Goal: Information Seeking & Learning: Understand process/instructions

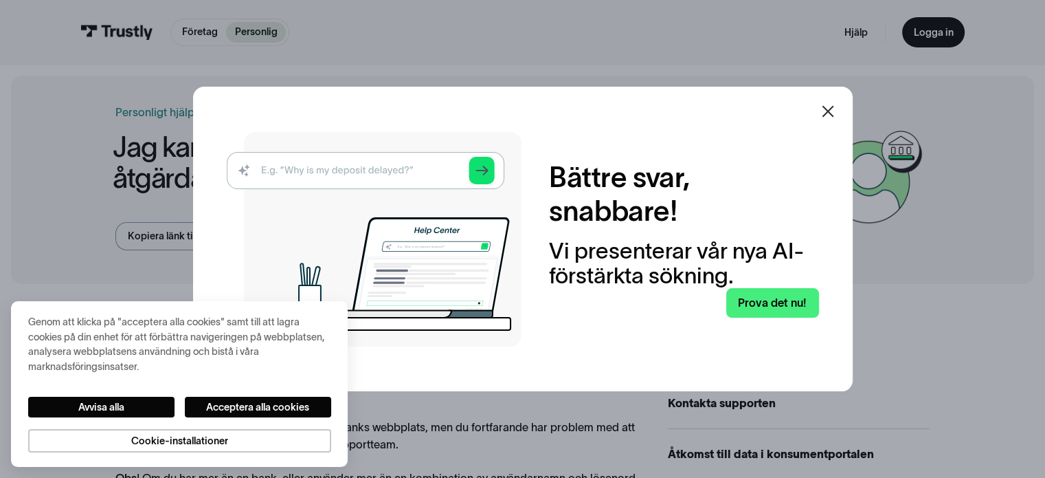
click at [836, 111] on icon at bounding box center [828, 111] width 16 height 16
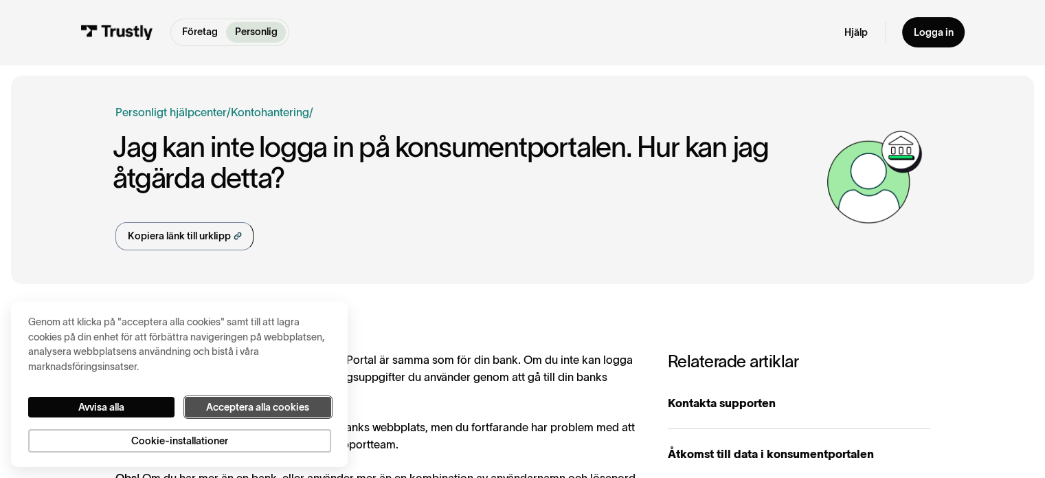
click at [229, 401] on font "Acceptera alla cookies" at bounding box center [257, 406] width 103 height 11
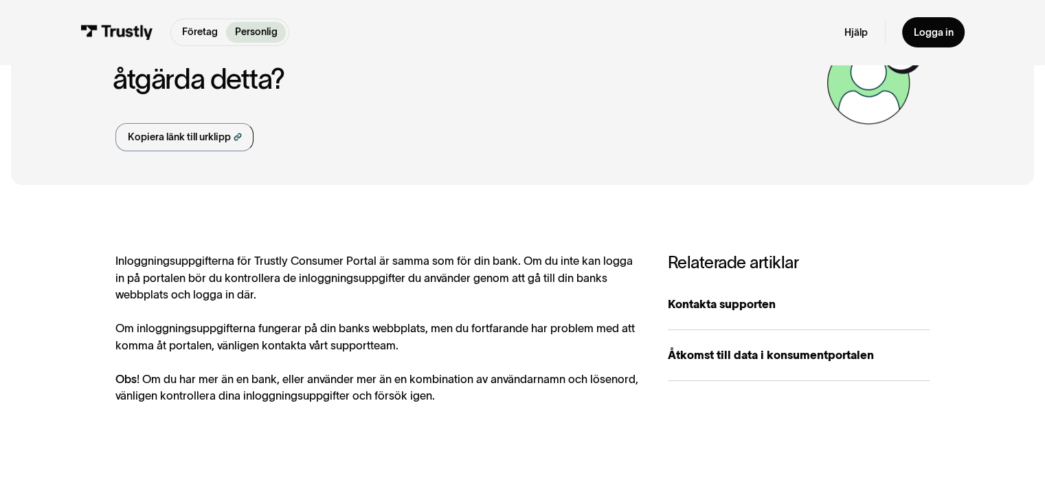
scroll to position [160, 0]
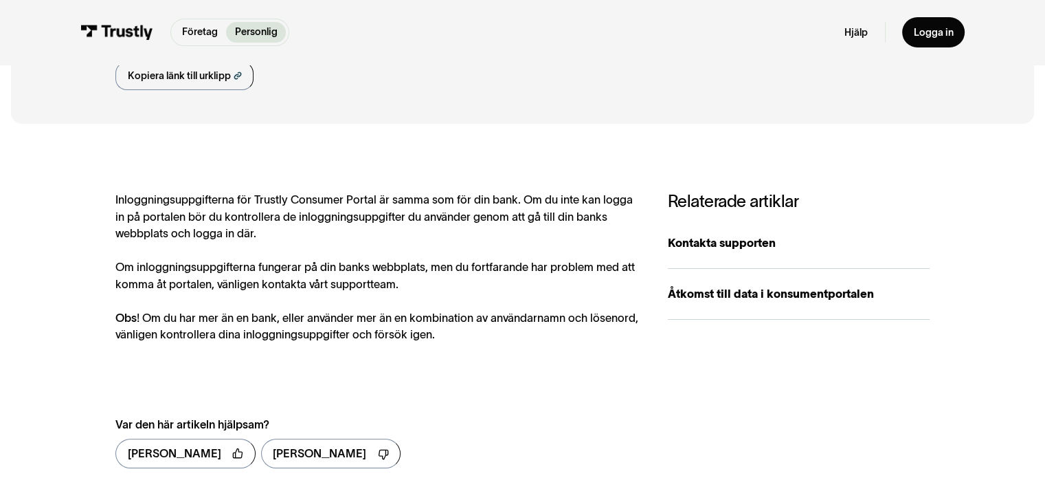
drag, startPoint x: 228, startPoint y: 272, endPoint x: 507, endPoint y: 344, distance: 287.5
click at [507, 344] on div "Inloggningsuppgifterna för Trustly Consumer Portal är samma som för din bank. O…" at bounding box center [522, 335] width 814 height 288
click at [505, 342] on div "Inloggningsuppgifterna för Trustly Consumer Portal är samma som för din bank. O…" at bounding box center [377, 267] width 524 height 152
click at [927, 29] on font "Logga in" at bounding box center [933, 32] width 40 height 11
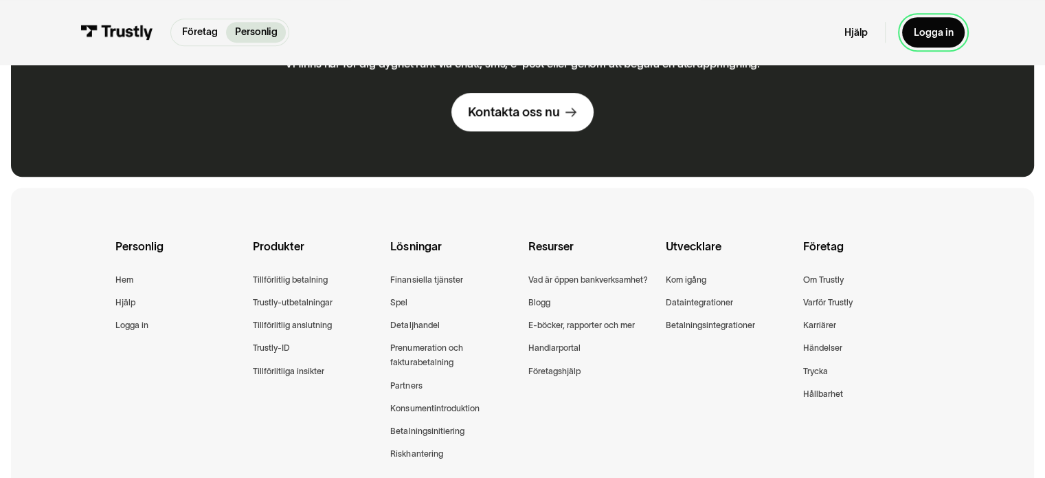
scroll to position [801, 0]
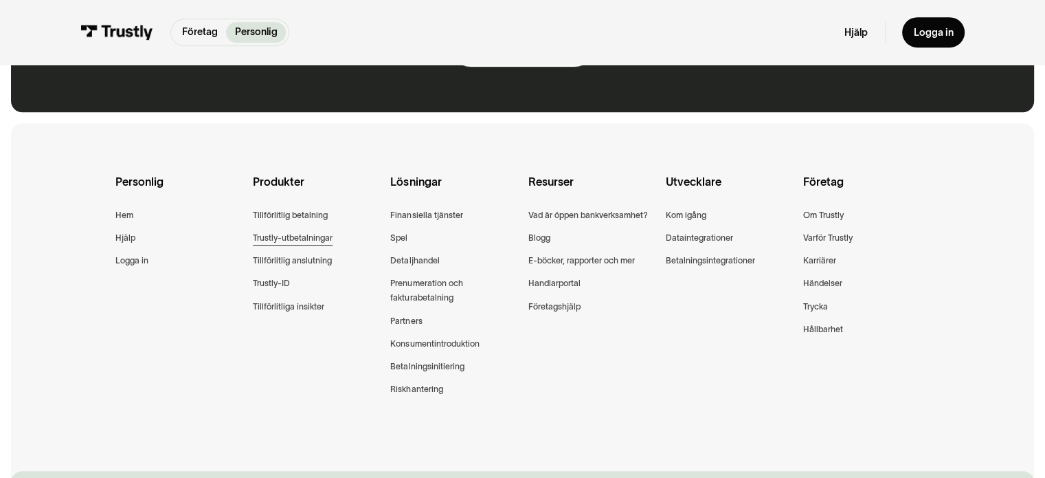
click at [304, 241] on font "Trustly-utbetalningar" at bounding box center [293, 237] width 80 height 9
